Goal: Navigation & Orientation: Find specific page/section

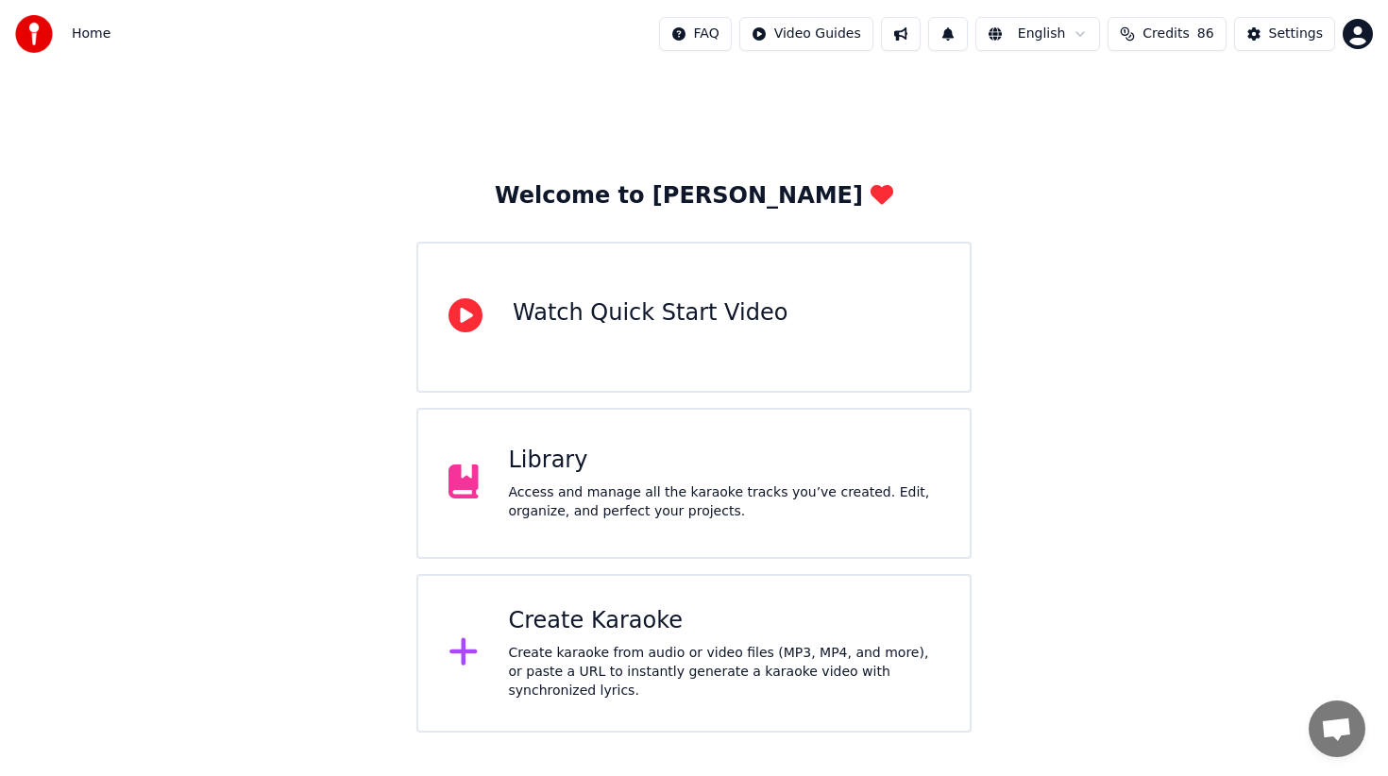
click at [1345, 36] on html "Home FAQ Video Guides English Credits 86 Settings Welcome to Youka Watch Quick …" at bounding box center [694, 366] width 1388 height 733
click at [1135, 126] on html "Home FAQ Video Guides English Credits 86 Settings Welcome to Youka Watch Quick …" at bounding box center [694, 366] width 1388 height 733
click at [1281, 30] on div "Settings" at bounding box center [1296, 34] width 54 height 19
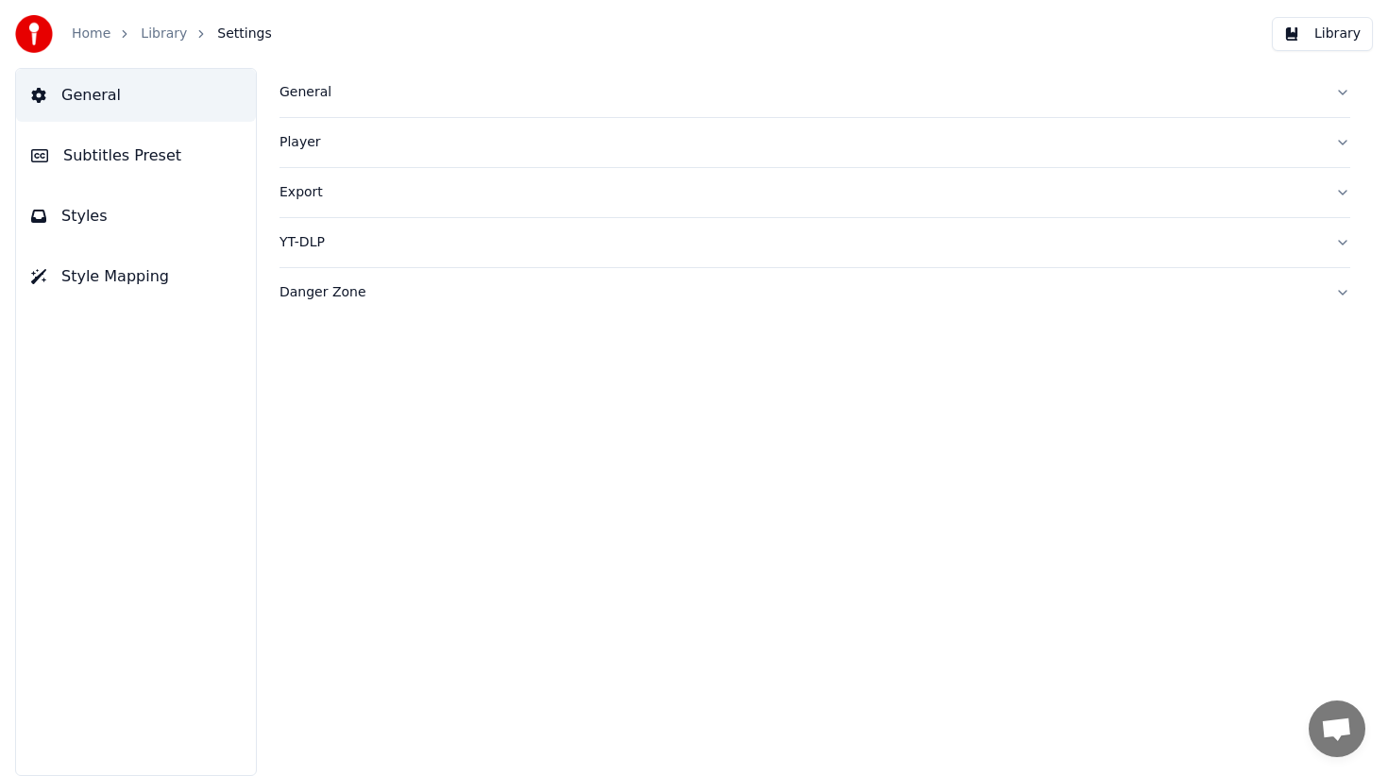
click at [499, 93] on div "General" at bounding box center [799, 92] width 1040 height 19
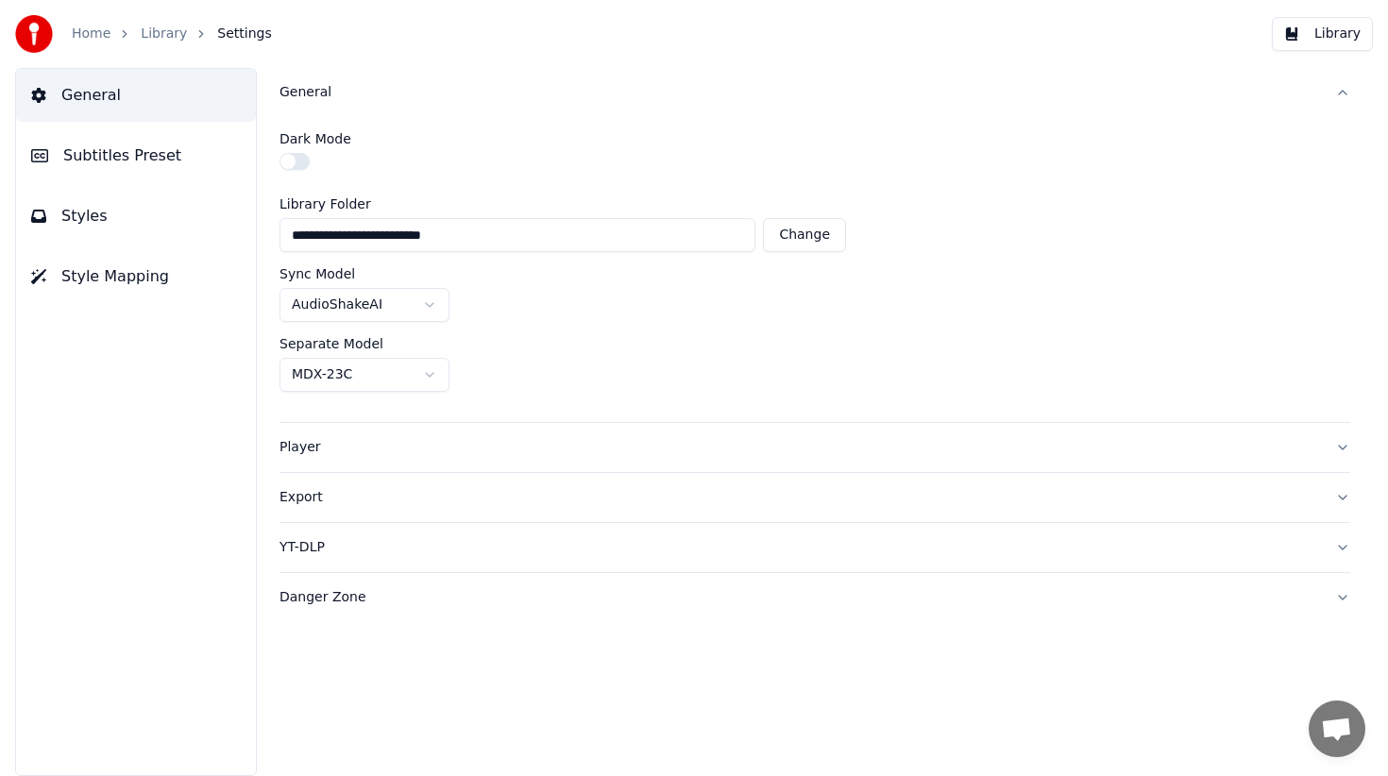
click at [1343, 101] on button "General" at bounding box center [814, 92] width 1071 height 49
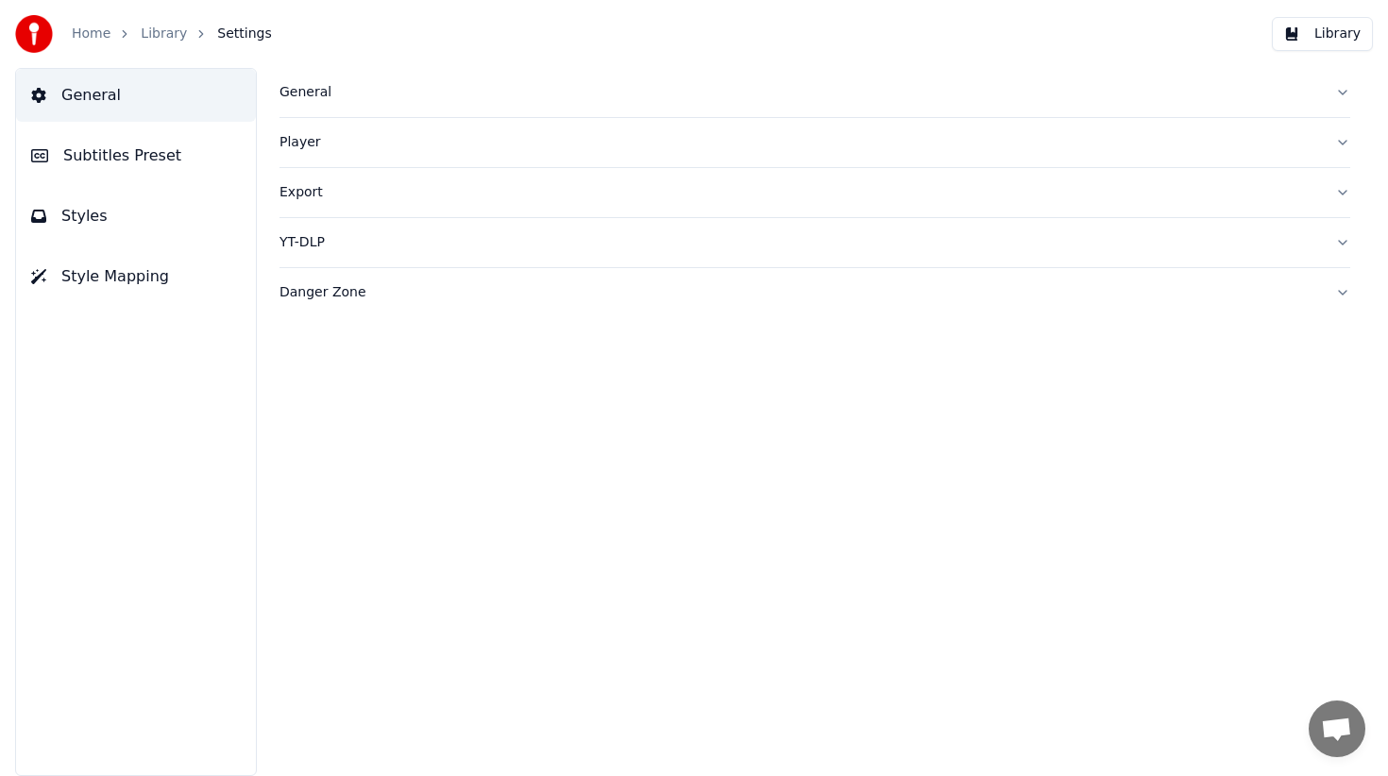
click at [144, 29] on link "Library" at bounding box center [164, 34] width 46 height 19
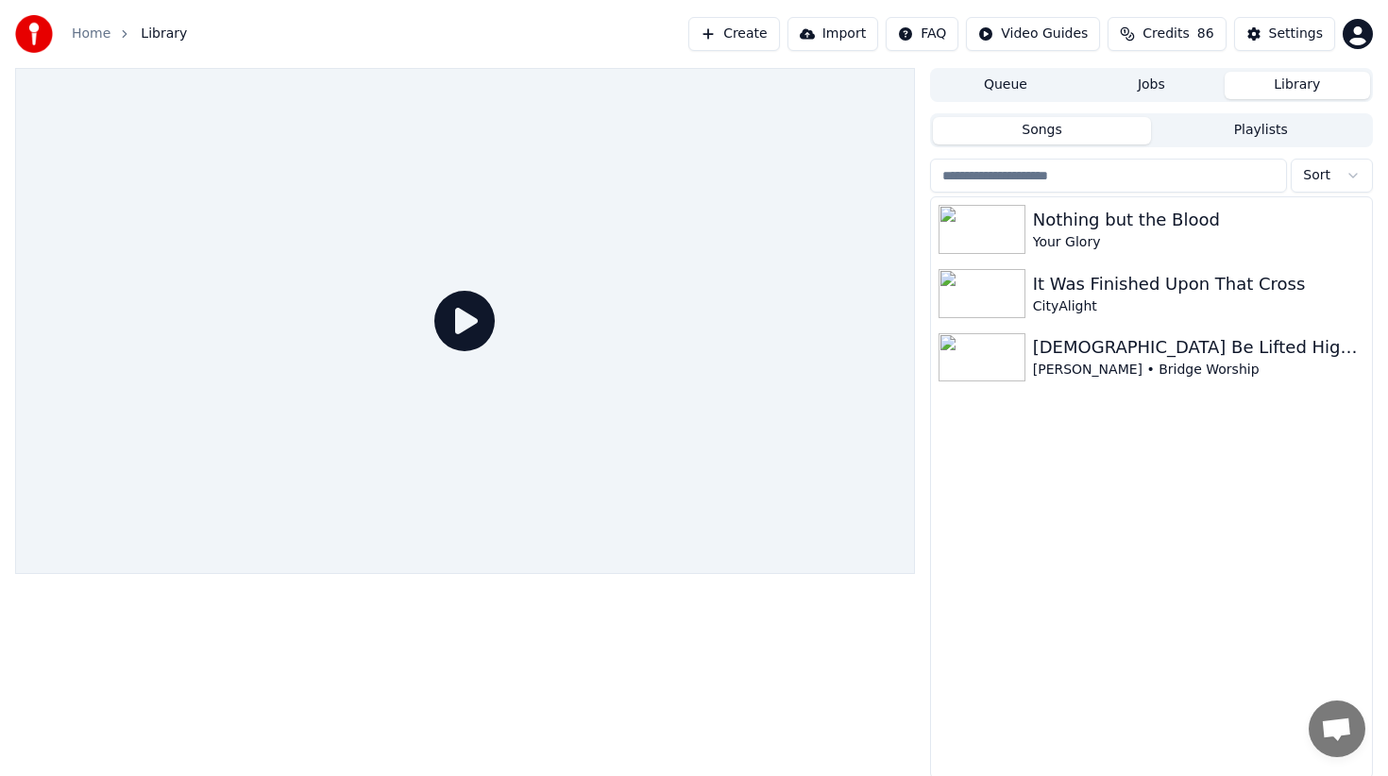
click at [933, 39] on html "Home Library Create Import FAQ Video Guides Credits 86 Settings Queue Jobs Libr…" at bounding box center [694, 388] width 1388 height 776
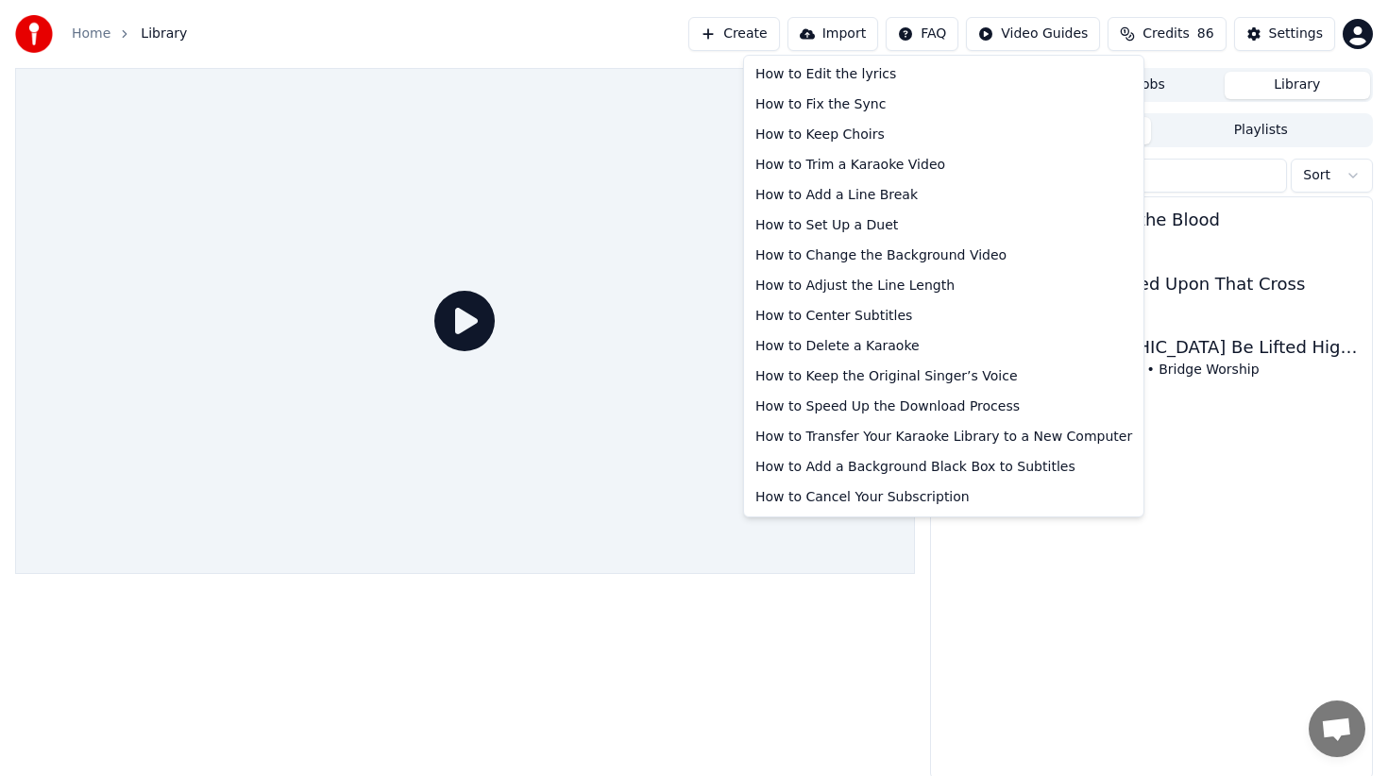
click at [971, 575] on html "Home Library Create Import FAQ Video Guides Credits 86 Settings Queue Jobs Libr…" at bounding box center [694, 388] width 1388 height 776
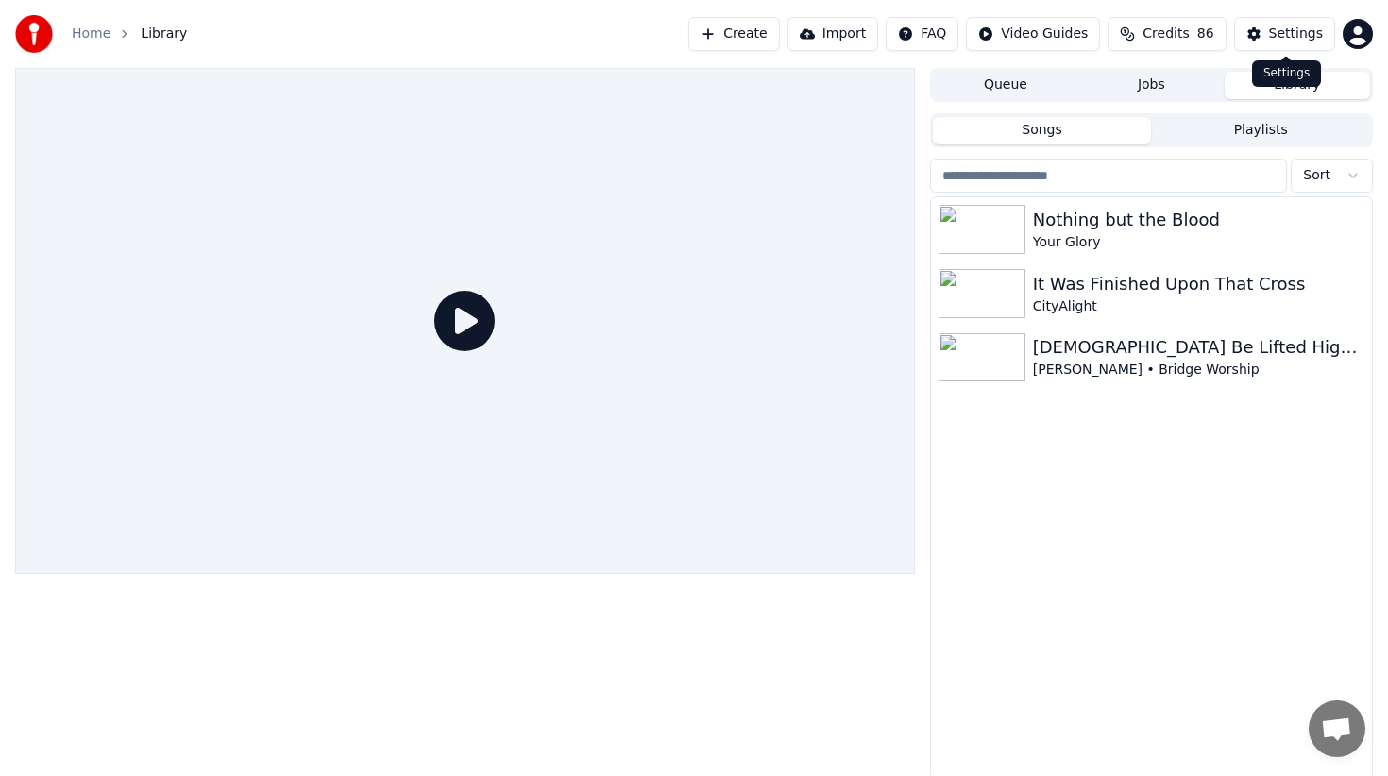
click at [1358, 36] on html "Home Library Create Import FAQ Video Guides Credits 86 Settings Queue Jobs Libr…" at bounding box center [694, 388] width 1388 height 776
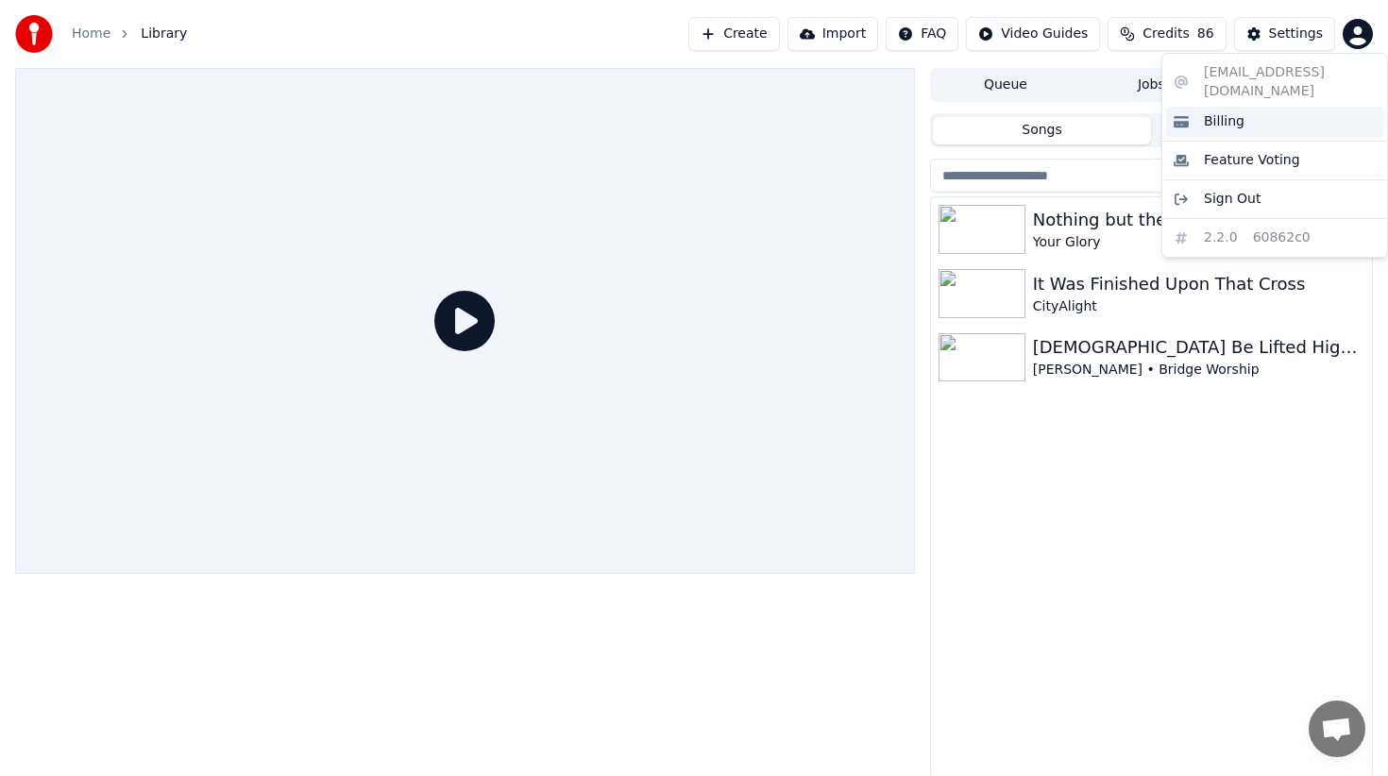
click at [1259, 107] on div "Billing" at bounding box center [1274, 122] width 217 height 30
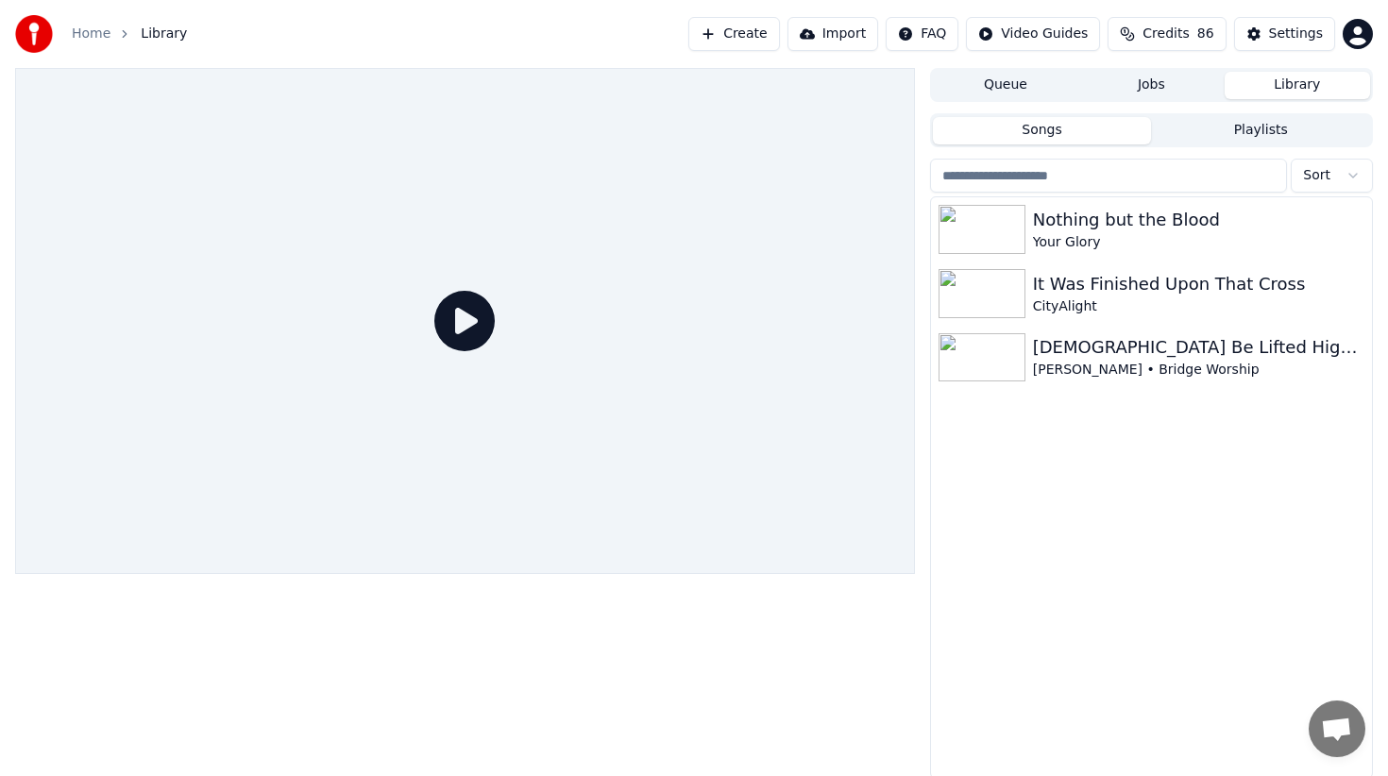
click at [1365, 39] on html "Home Library Create Import FAQ Video Guides Credits 86 Settings Queue Jobs Libr…" at bounding box center [694, 388] width 1388 height 776
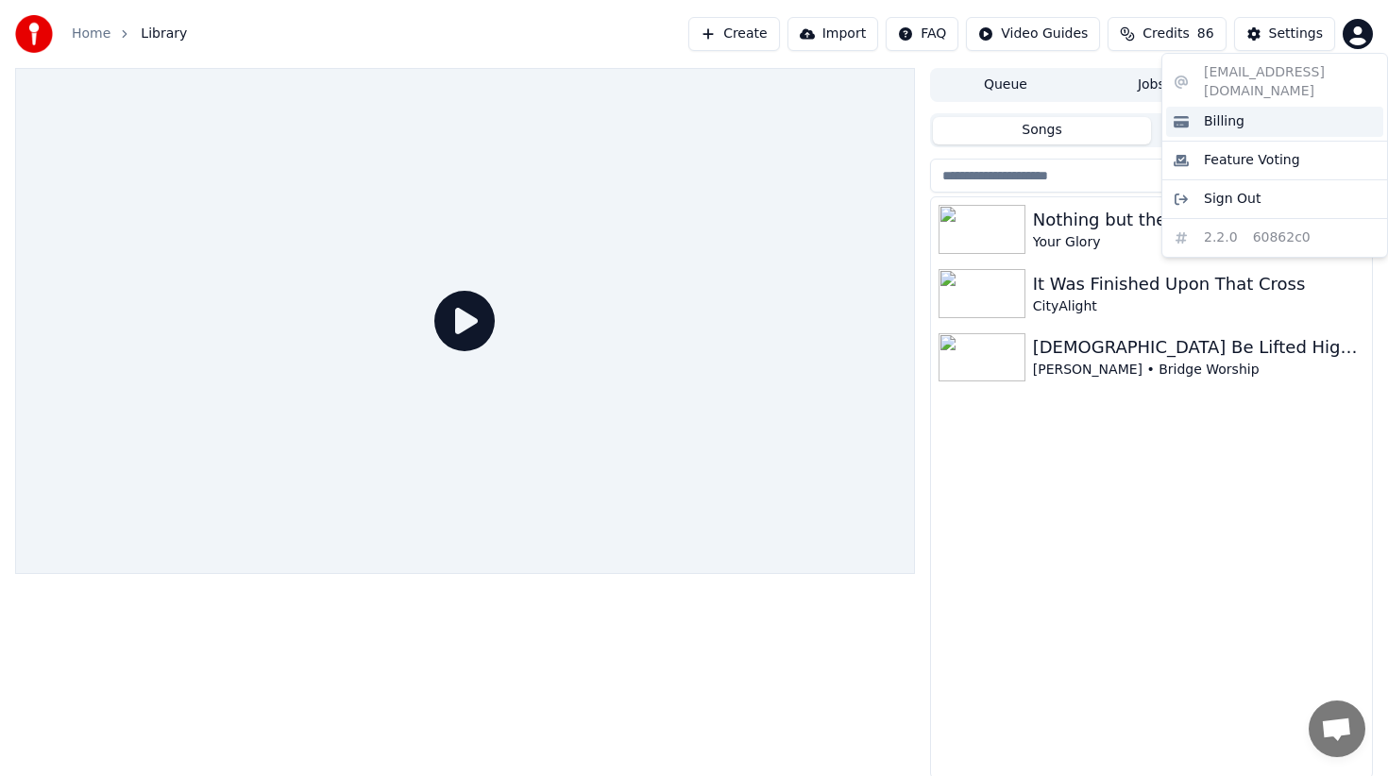
click at [1256, 109] on div "Billing" at bounding box center [1274, 122] width 217 height 30
click at [1360, 40] on html "Home Library Create Import FAQ Video Guides Credits 86 Settings Queue Jobs Libr…" at bounding box center [694, 388] width 1388 height 776
click at [1235, 112] on span "Billing" at bounding box center [1224, 121] width 41 height 19
